Goal: Task Accomplishment & Management: Complete application form

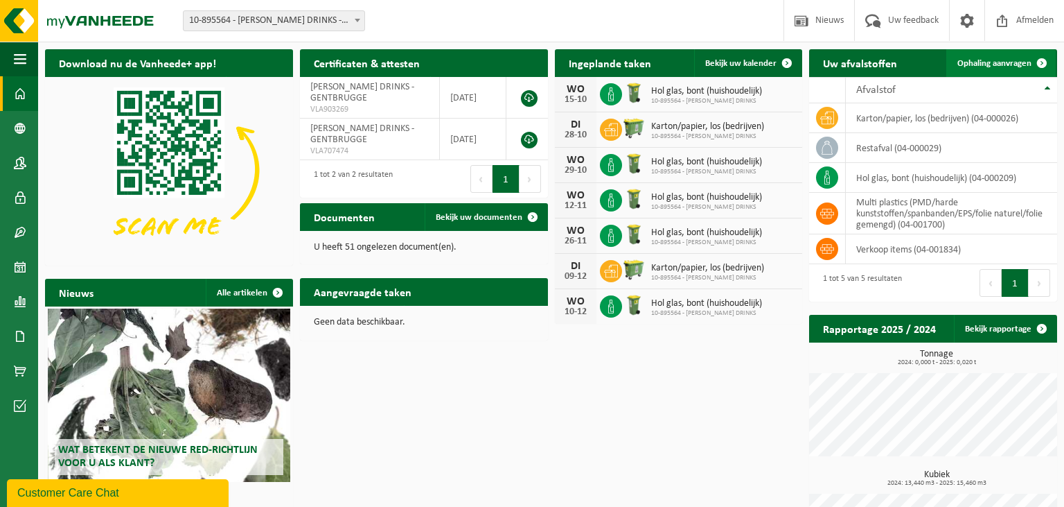
click at [1020, 64] on span "Ophaling aanvragen" at bounding box center [995, 63] width 74 height 9
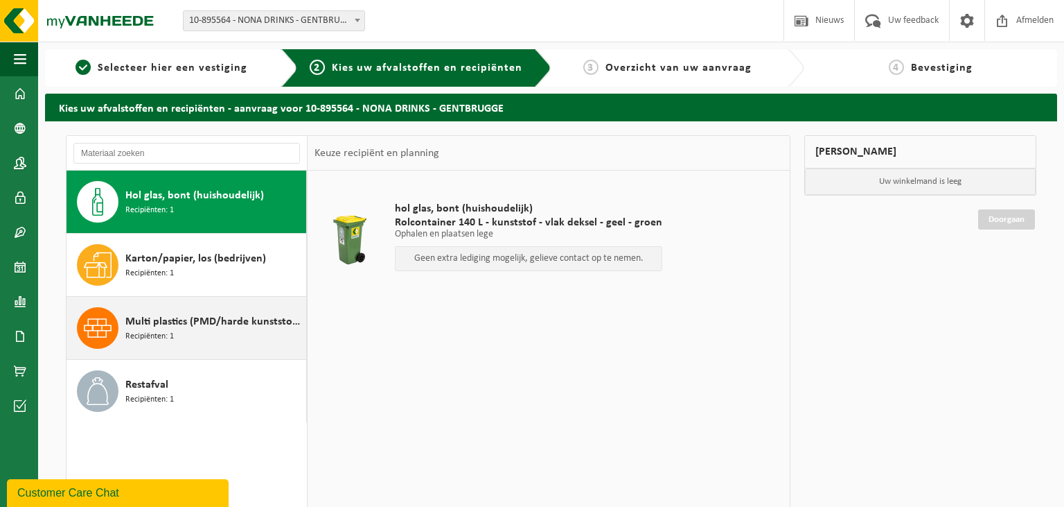
click at [170, 326] on span "Multi plastics (PMD/harde kunststoffen/spanbanden/EPS/folie naturel/folie gemen…" at bounding box center [213, 321] width 177 height 17
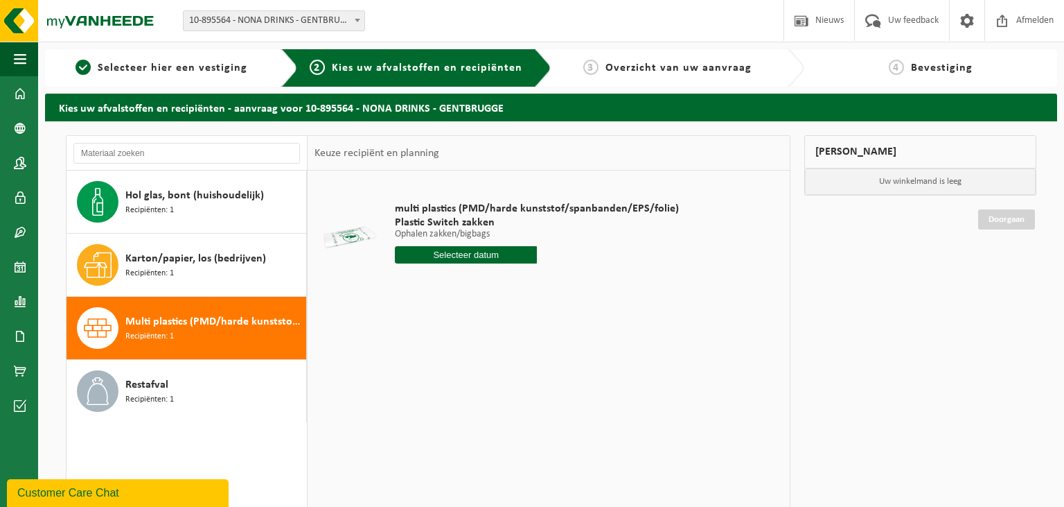
click at [457, 254] on input "text" at bounding box center [466, 254] width 142 height 17
click at [503, 376] on div "17" at bounding box center [505, 378] width 24 height 22
type input "Van 2025-10-17"
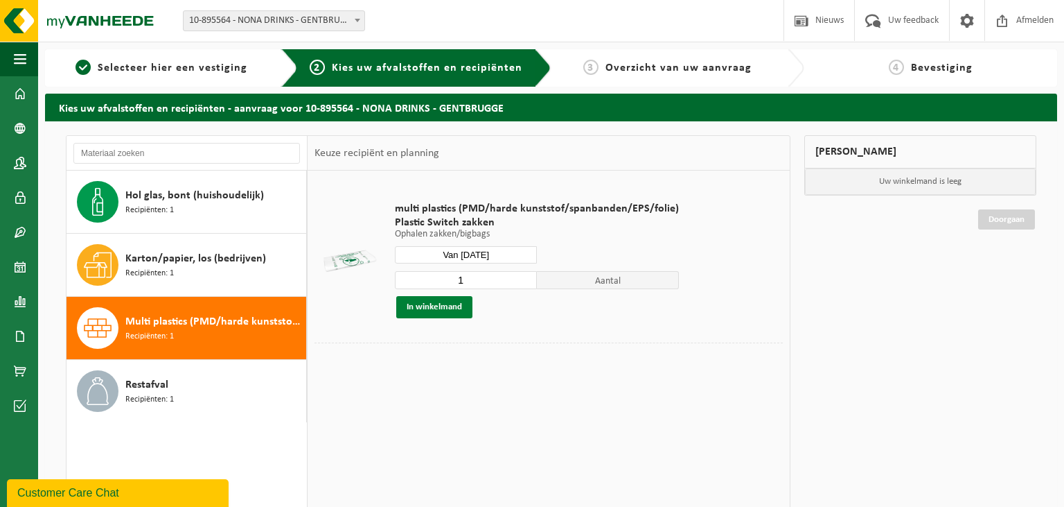
click at [439, 304] on button "In winkelmand" at bounding box center [434, 307] width 76 height 22
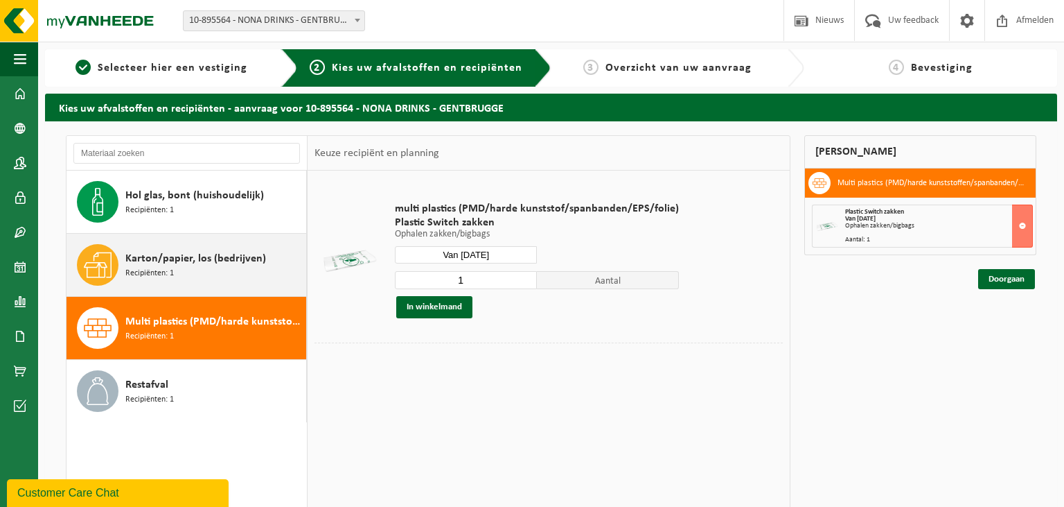
click at [206, 268] on div "Karton/papier, los (bedrijven) Recipiënten: 1" at bounding box center [213, 265] width 177 height 42
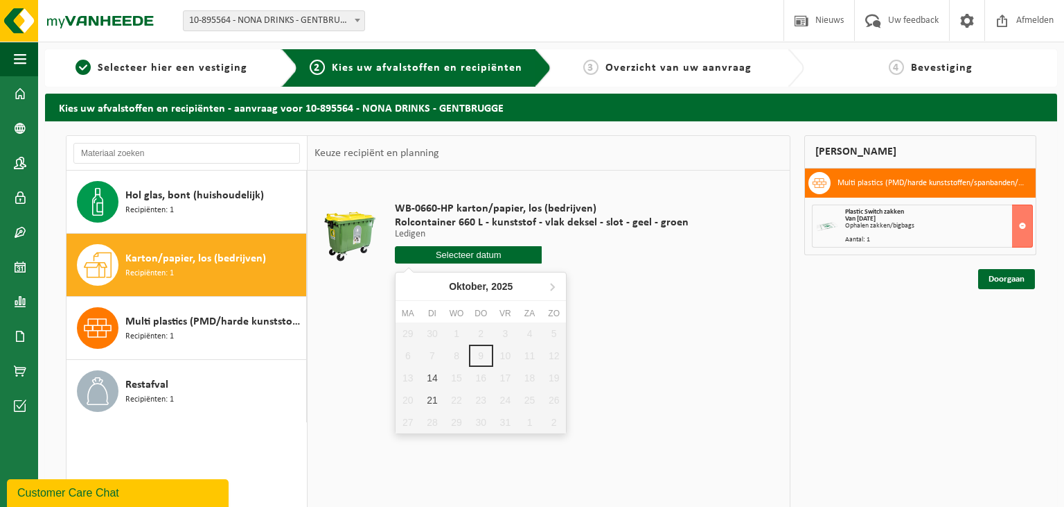
click at [484, 259] on input "text" at bounding box center [468, 254] width 147 height 17
click at [432, 380] on div "14" at bounding box center [432, 378] width 24 height 22
type input "Van 2025-10-14"
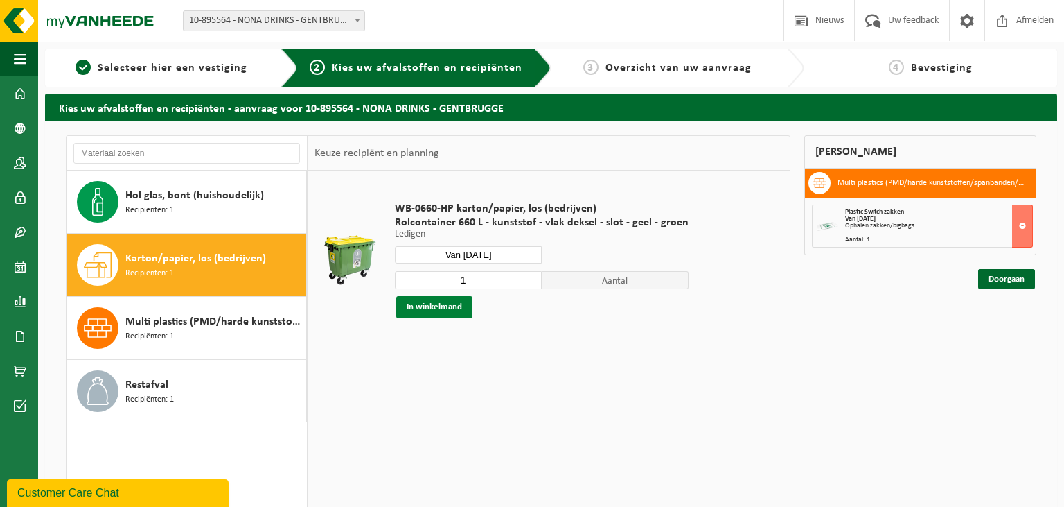
click at [445, 306] on button "In winkelmand" at bounding box center [434, 307] width 76 height 22
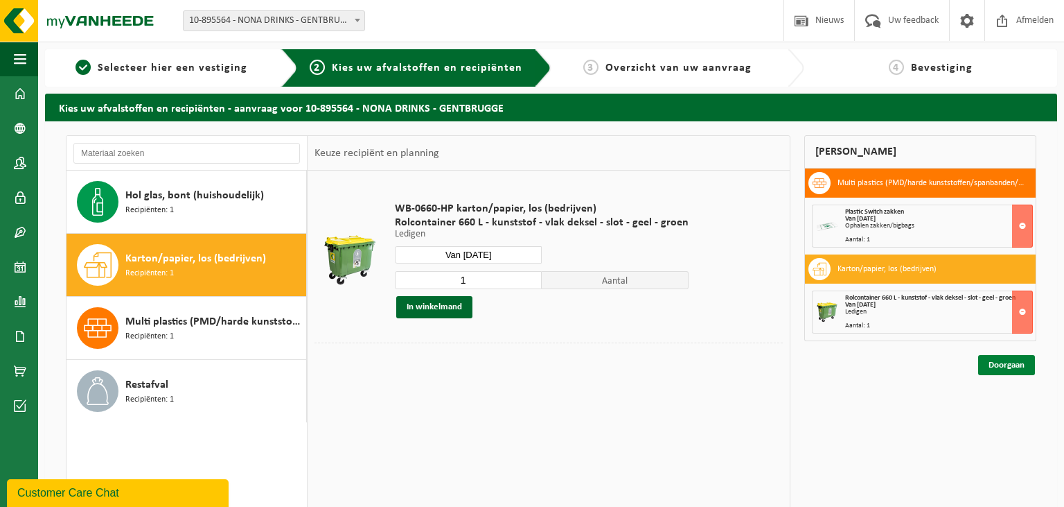
click at [1015, 365] on link "Doorgaan" at bounding box center [1007, 365] width 57 height 20
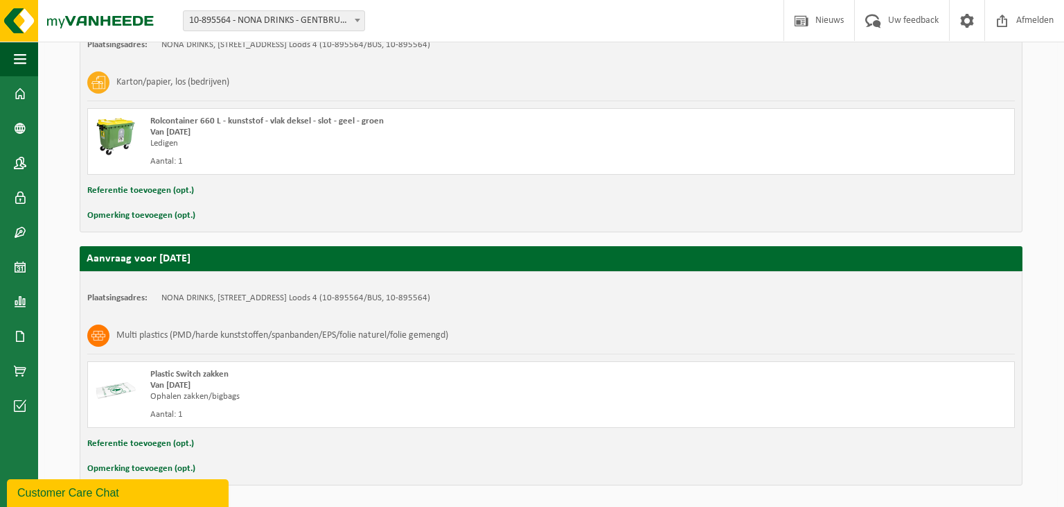
scroll to position [332, 0]
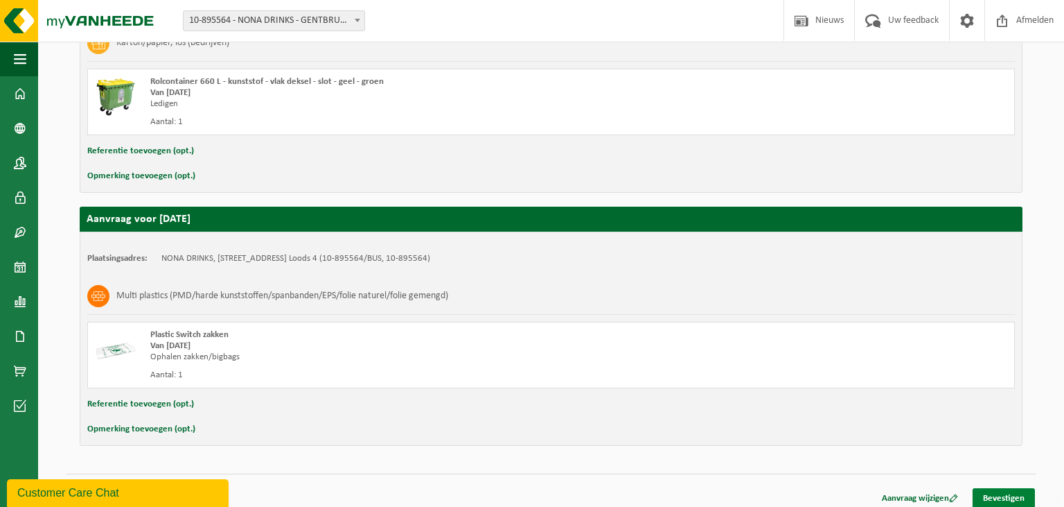
click at [1012, 496] on link "Bevestigen" at bounding box center [1004, 498] width 62 height 20
